Goal: Information Seeking & Learning: Learn about a topic

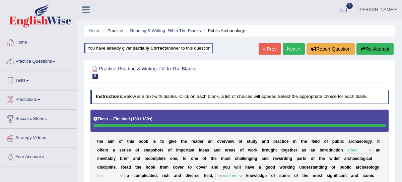
select select "albeit"
select select "as"
select select "as well as"
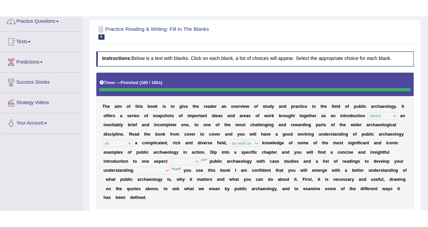
scroll to position [17, 0]
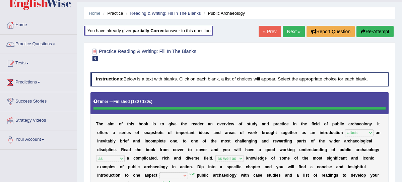
click at [378, 34] on button "Re-Attempt" at bounding box center [374, 31] width 37 height 11
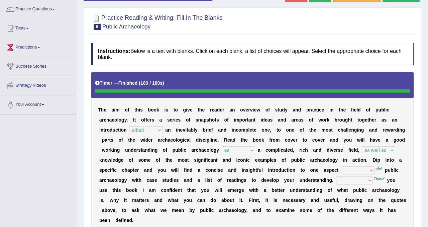
scroll to position [0, 0]
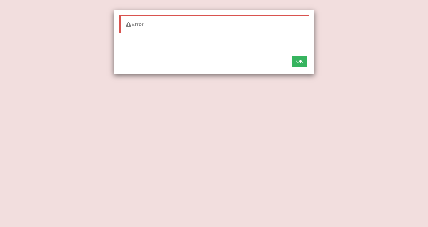
click at [302, 62] on button "OK" at bounding box center [299, 61] width 15 height 11
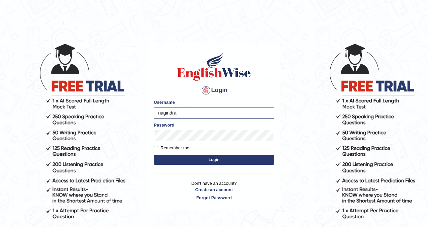
click at [191, 156] on button "Login" at bounding box center [214, 160] width 120 height 10
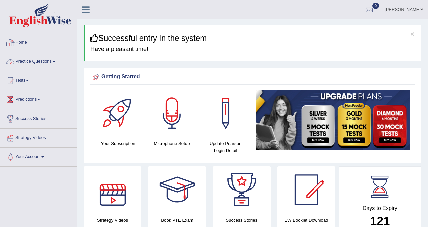
click at [29, 63] on link "Practice Questions" at bounding box center [38, 60] width 76 height 17
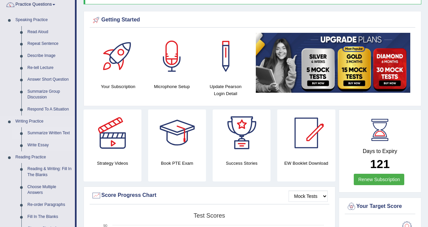
scroll to position [69, 0]
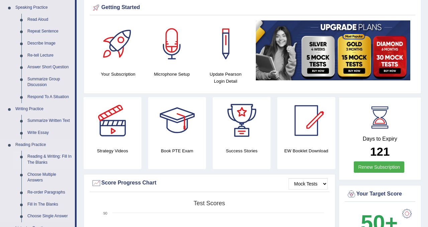
click at [53, 157] on link "Reading & Writing: Fill In The Blanks" at bounding box center [49, 160] width 51 height 18
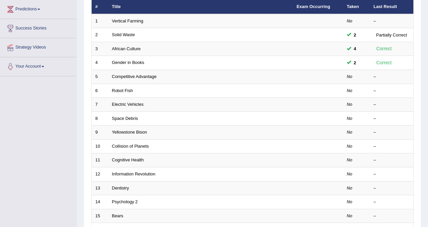
scroll to position [91, 0]
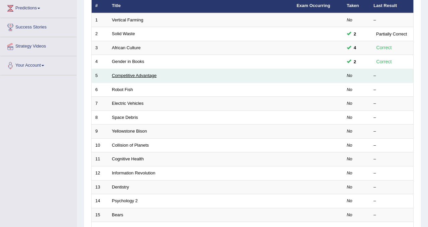
click at [133, 77] on link "Competitive Advantage" at bounding box center [134, 75] width 45 height 5
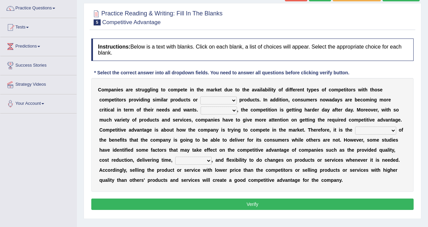
scroll to position [56, 0]
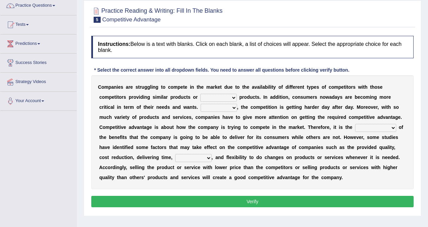
click at [233, 98] on select "constitution restitution substitution institution" at bounding box center [218, 98] width 36 height 8
select select "substitution"
click at [234, 108] on select "However Instead Additionally Therefore" at bounding box center [219, 108] width 36 height 8
select select "However"
click at [232, 108] on select "However Instead Additionally Therefore" at bounding box center [219, 108] width 36 height 8
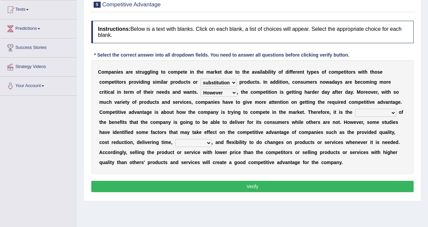
scroll to position [92, 0]
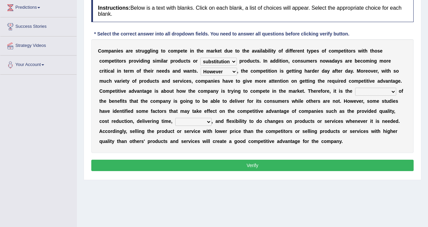
click at [383, 90] on select "dissemination ordination determination incarnation" at bounding box center [375, 92] width 41 height 8
select select "incarnation"
click at [376, 93] on select "dissemination ordination determination incarnation" at bounding box center [375, 92] width 41 height 8
click at [196, 124] on select "captivation aggregation deprivation innovation" at bounding box center [193, 122] width 36 height 8
select select "deprivation"
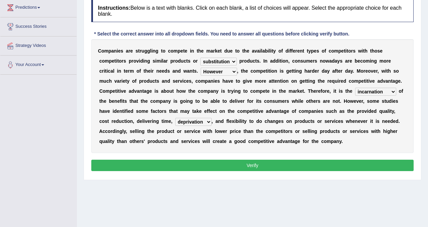
click at [210, 165] on button "Verify" at bounding box center [252, 165] width 323 height 11
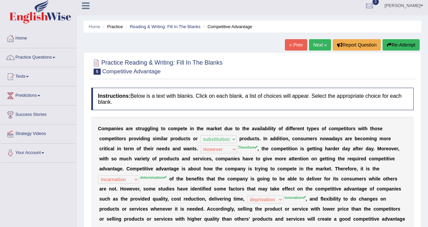
scroll to position [0, 0]
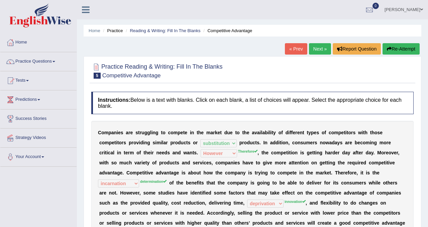
click at [402, 48] on button "Re-Attempt" at bounding box center [401, 48] width 37 height 11
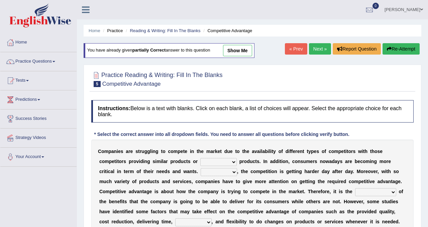
scroll to position [23, 0]
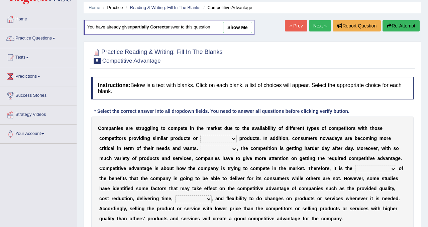
click at [216, 136] on select "constitution restitution substitution institution" at bounding box center [218, 139] width 36 height 8
select select "substitution"
click at [226, 148] on select "However Instead Additionally Therefore" at bounding box center [219, 149] width 36 height 8
select select "Therefore"
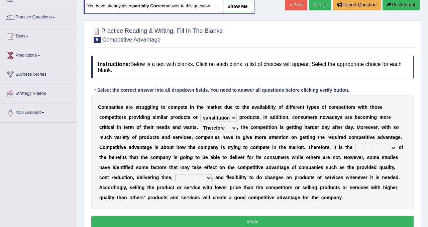
scroll to position [59, 0]
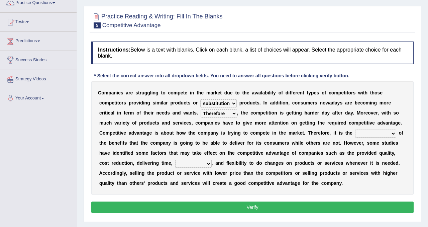
click at [364, 131] on select "dissemination ordination determination incarnation" at bounding box center [375, 134] width 41 height 8
select select "determination"
click at [185, 164] on select "captivation aggregation deprivation innovation" at bounding box center [193, 164] width 36 height 8
select select "innovation"
click at [207, 205] on button "Verify" at bounding box center [252, 206] width 323 height 11
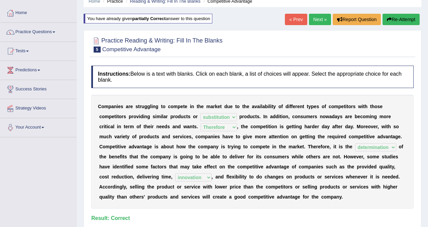
scroll to position [0, 0]
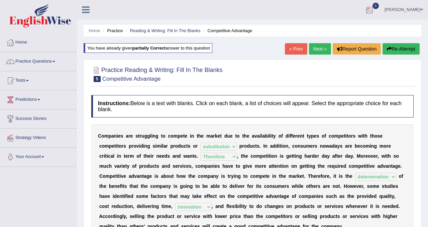
click at [315, 48] on link "Next »" at bounding box center [320, 48] width 22 height 11
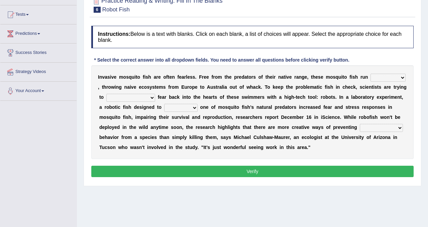
scroll to position [66, 0]
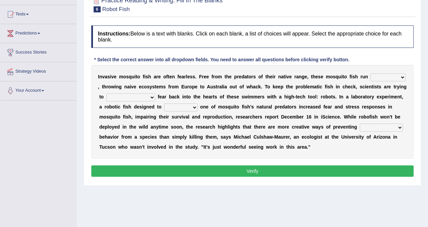
click at [387, 75] on select "occupant flippant rampant concordant" at bounding box center [388, 77] width 35 height 8
select select "rampant"
click at [136, 96] on select "accept spike strike [PERSON_NAME]" at bounding box center [130, 97] width 49 height 8
select select "accept"
click at [176, 107] on select "bequest mimic battle conquest" at bounding box center [180, 107] width 33 height 8
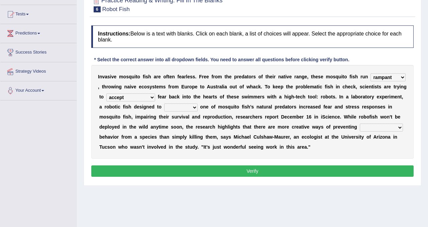
select select "mimic"
click at [373, 129] on select "unprivileged unprecedented uncharted unwanted" at bounding box center [381, 127] width 43 height 8
select select "unprivileged"
click at [322, 170] on button "Verify" at bounding box center [252, 170] width 323 height 11
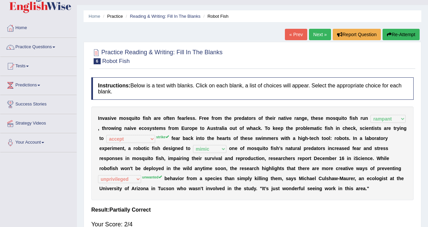
scroll to position [17, 0]
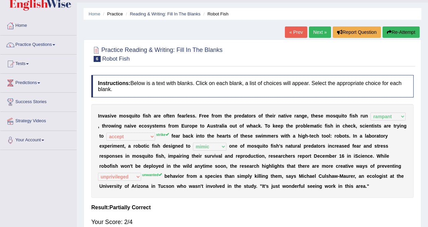
click at [397, 30] on button "Re-Attempt" at bounding box center [401, 31] width 37 height 11
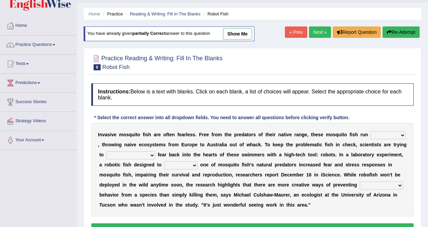
click at [380, 136] on select "occupant flippant rampant concordant" at bounding box center [388, 135] width 35 height 8
select select "rampant"
click at [136, 157] on select "accept spike strike [PERSON_NAME]" at bounding box center [130, 155] width 49 height 8
select select "strike"
click at [177, 164] on select "bequest mimic battle conquest" at bounding box center [180, 165] width 33 height 8
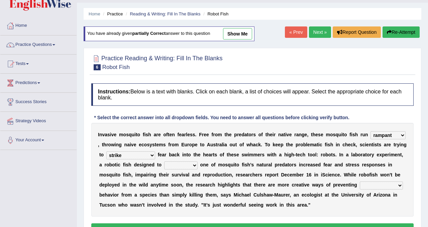
select select "mimic"
click at [378, 184] on select "unprivileged unprecedented uncharted unwanted" at bounding box center [381, 185] width 43 height 8
select select "unwanted"
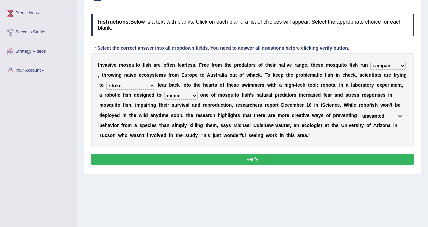
scroll to position [87, 0]
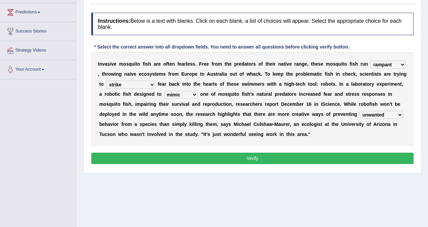
click at [298, 163] on button "Verify" at bounding box center [252, 158] width 323 height 11
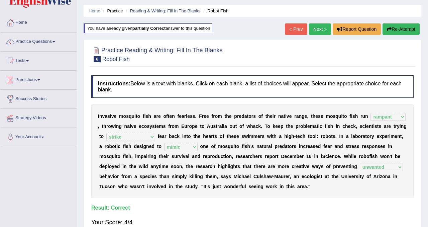
scroll to position [19, 0]
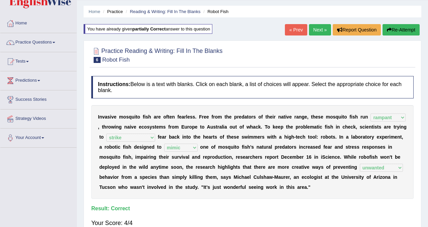
click at [317, 26] on link "Next »" at bounding box center [320, 29] width 22 height 11
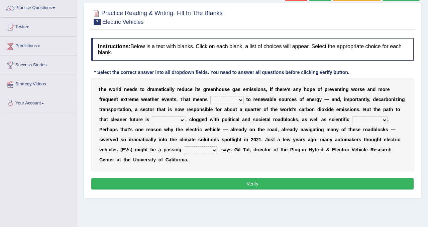
scroll to position [56, 0]
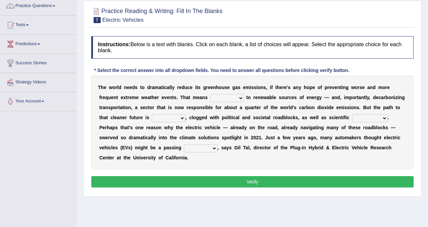
click at [240, 99] on select "grafting drafting crafting shifting" at bounding box center [226, 98] width 33 height 8
select select "shifting"
click at [175, 119] on select "daunting daunted daunt dauntless" at bounding box center [168, 118] width 33 height 8
select select "daunted"
click at [362, 119] on select "spectacles obstacles tentacles receptacles" at bounding box center [369, 118] width 35 height 8
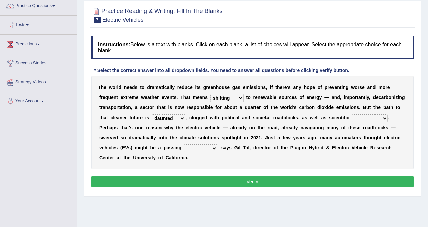
select select "obstacles"
click at [207, 148] on select "fad gad tad lad" at bounding box center [200, 148] width 33 height 8
select select "lad"
click at [205, 147] on select "fad gad tad lad" at bounding box center [200, 148] width 33 height 8
click at [219, 179] on button "Verify" at bounding box center [252, 181] width 323 height 11
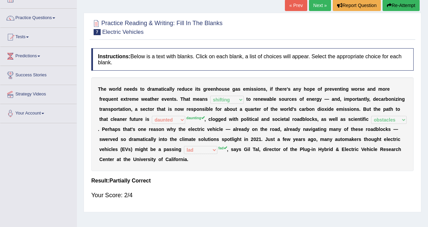
scroll to position [44, 0]
click at [393, 5] on button "Re-Attempt" at bounding box center [401, 4] width 37 height 11
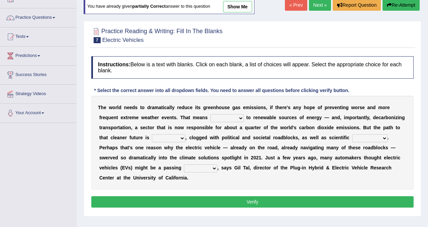
click at [237, 116] on select "grafting drafting crafting shifting" at bounding box center [226, 118] width 33 height 8
select select "shifting"
click at [163, 136] on select "daunting daunted daunt dauntless" at bounding box center [168, 138] width 33 height 8
select select "daunting"
click at [381, 138] on select "spectacles obstacles tentacles receptacles" at bounding box center [369, 138] width 35 height 8
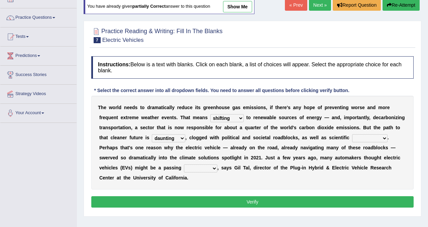
select select "obstacles"
click at [195, 165] on select "fad gad tad lad" at bounding box center [200, 168] width 33 height 8
select select "gad"
click at [206, 206] on button "Verify" at bounding box center [252, 201] width 323 height 11
